Goal: Information Seeking & Learning: Learn about a topic

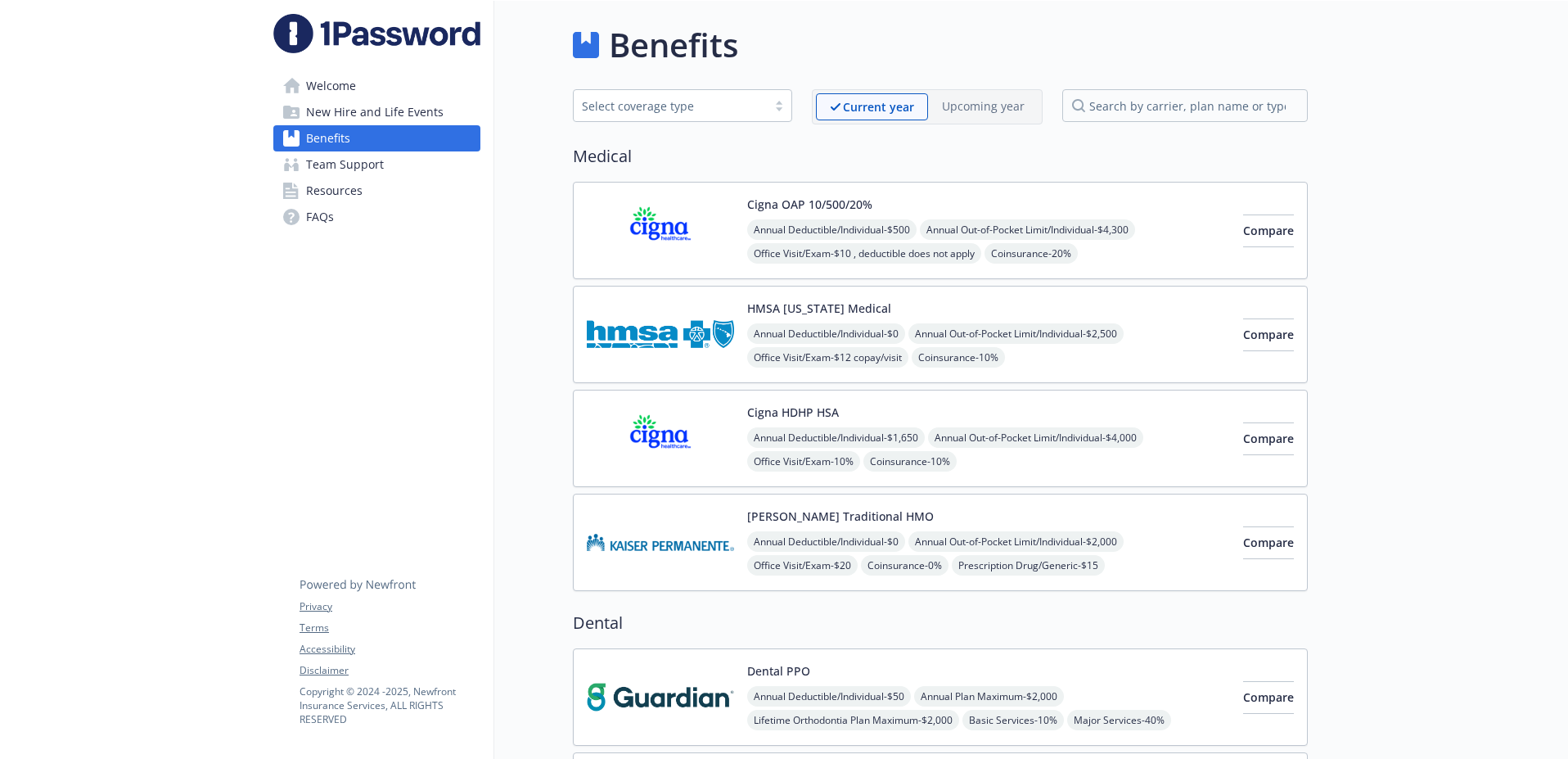
click at [697, 237] on img at bounding box center [660, 230] width 148 height 70
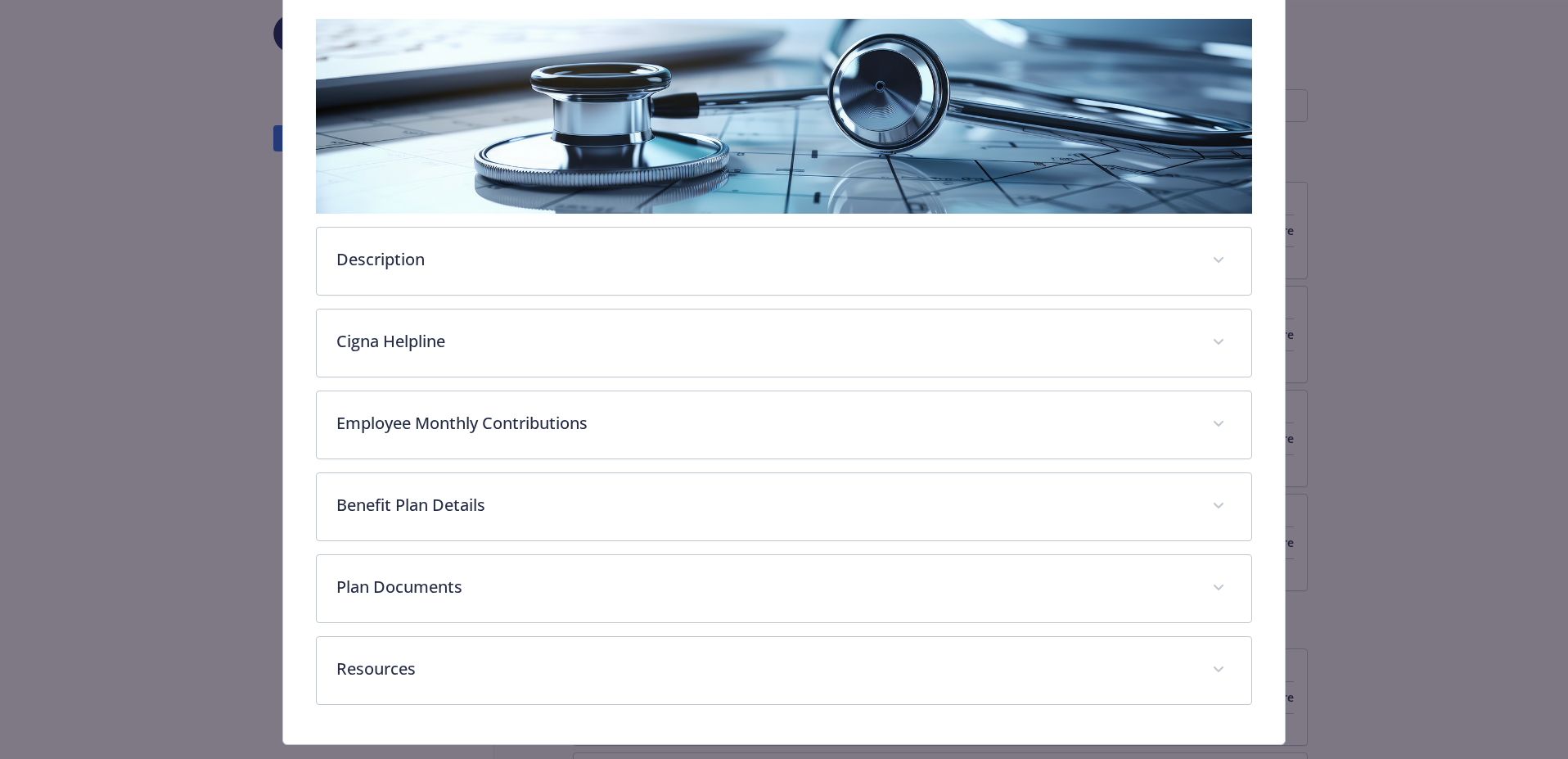
scroll to position [263, 0]
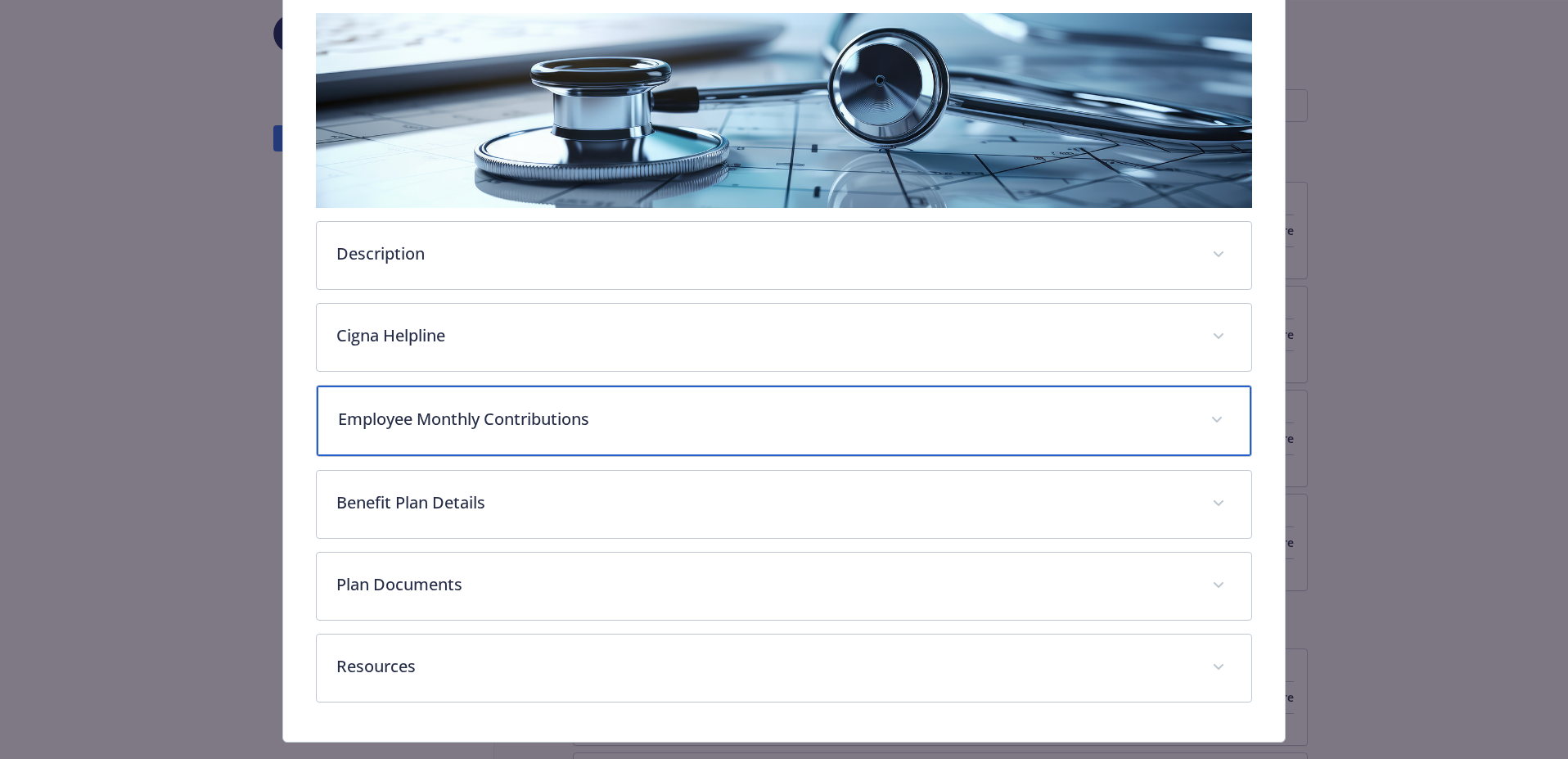
click at [1217, 407] on span "details for plan Medical - Cigna OAP 10/500/20% - Medical PPO" at bounding box center [1217, 419] width 27 height 27
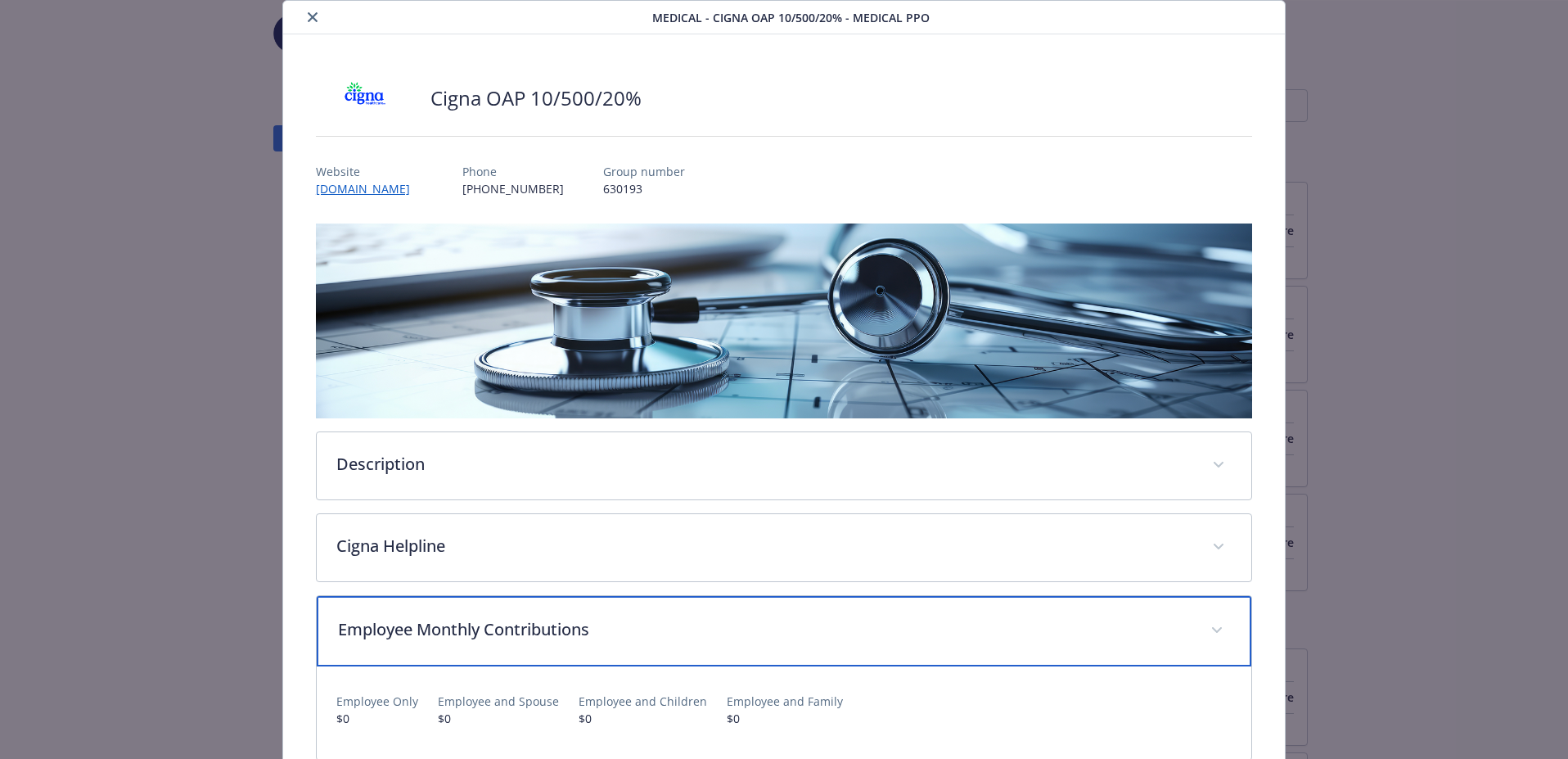
scroll to position [0, 0]
